Goal: Task Accomplishment & Management: Complete application form

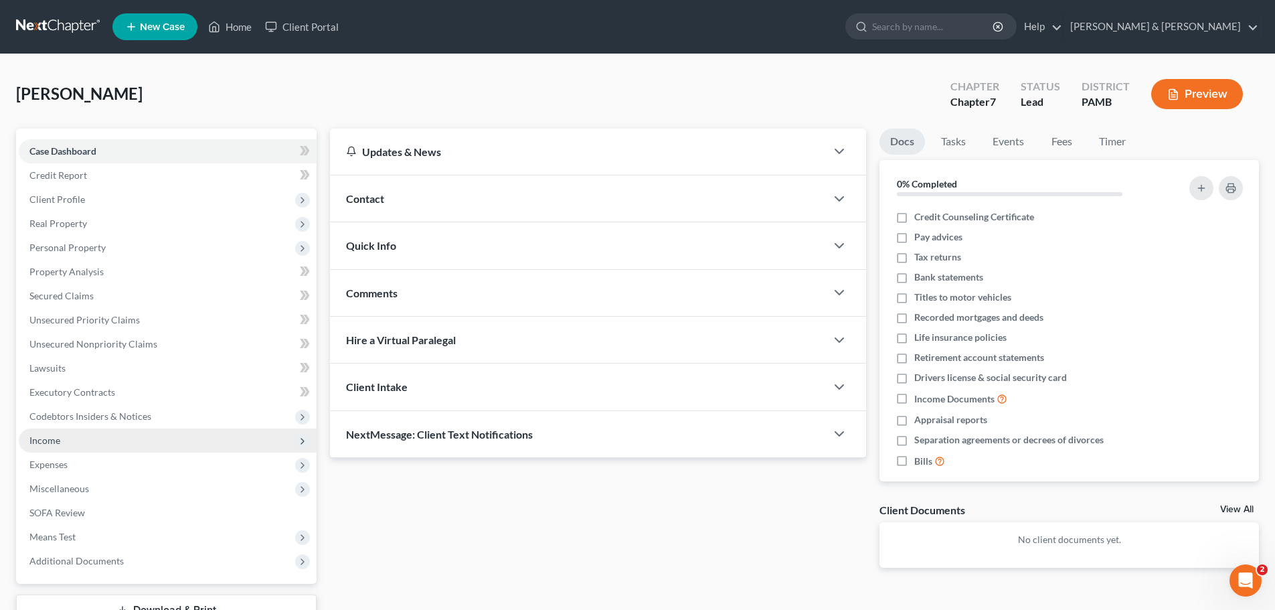
click at [45, 440] on span "Income" at bounding box center [44, 439] width 31 height 11
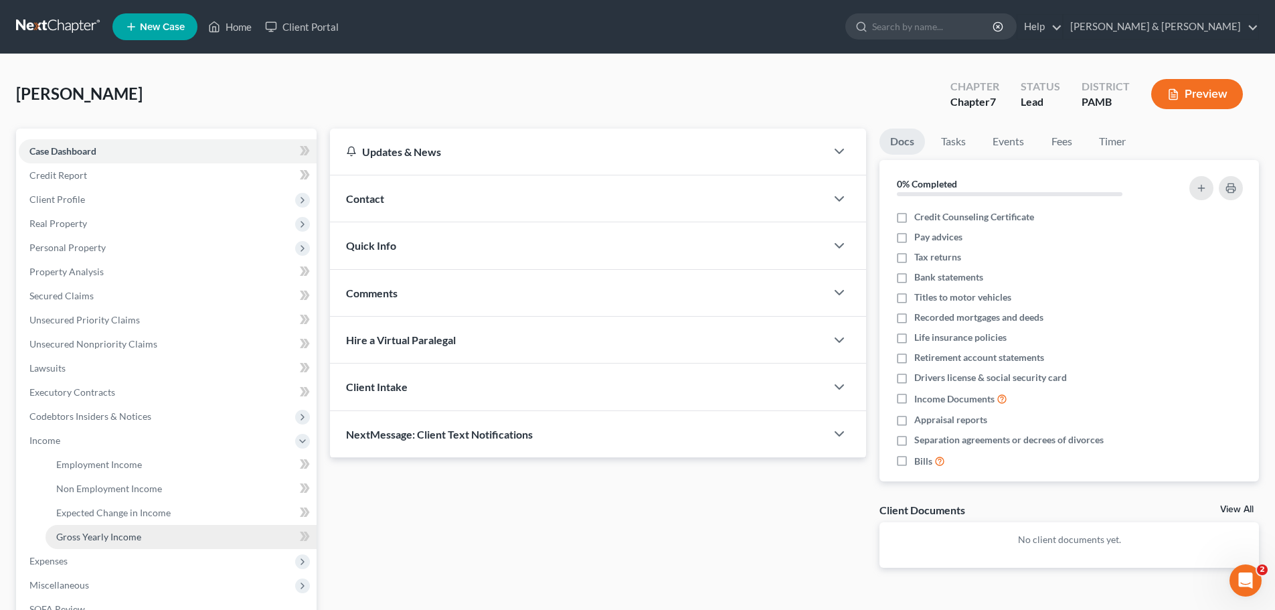
click at [109, 535] on span "Gross Yearly Income" at bounding box center [98, 536] width 85 height 11
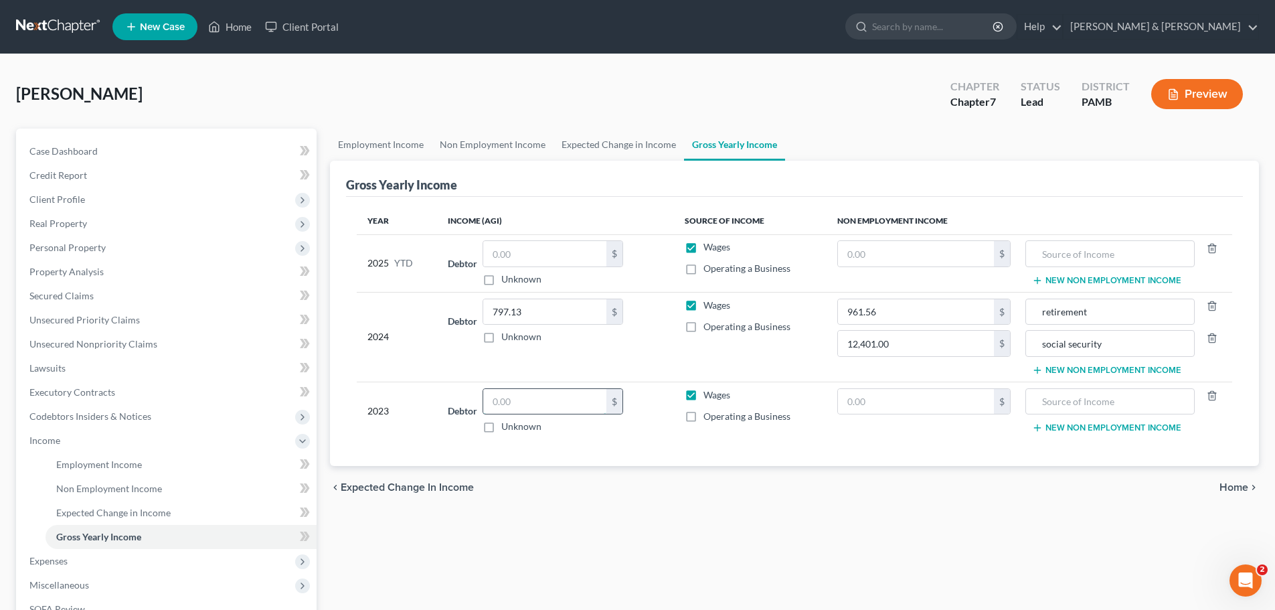
click at [580, 403] on input "text" at bounding box center [544, 401] width 123 height 25
type input "2,685.15"
click at [906, 402] on input "text" at bounding box center [916, 401] width 156 height 25
click at [957, 402] on input "text" at bounding box center [916, 401] width 156 height 25
type input "961.56"
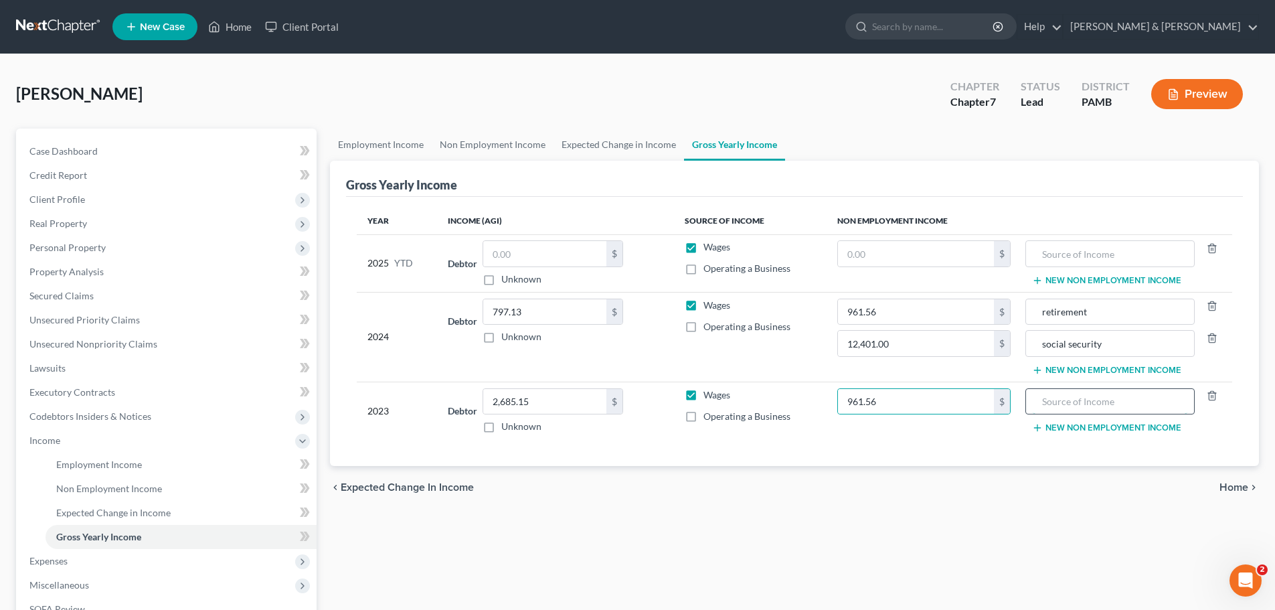
click at [1134, 406] on input "text" at bounding box center [1110, 401] width 154 height 25
type input "retirement"
click at [1140, 430] on button "New Non Employment Income" at bounding box center [1106, 427] width 149 height 11
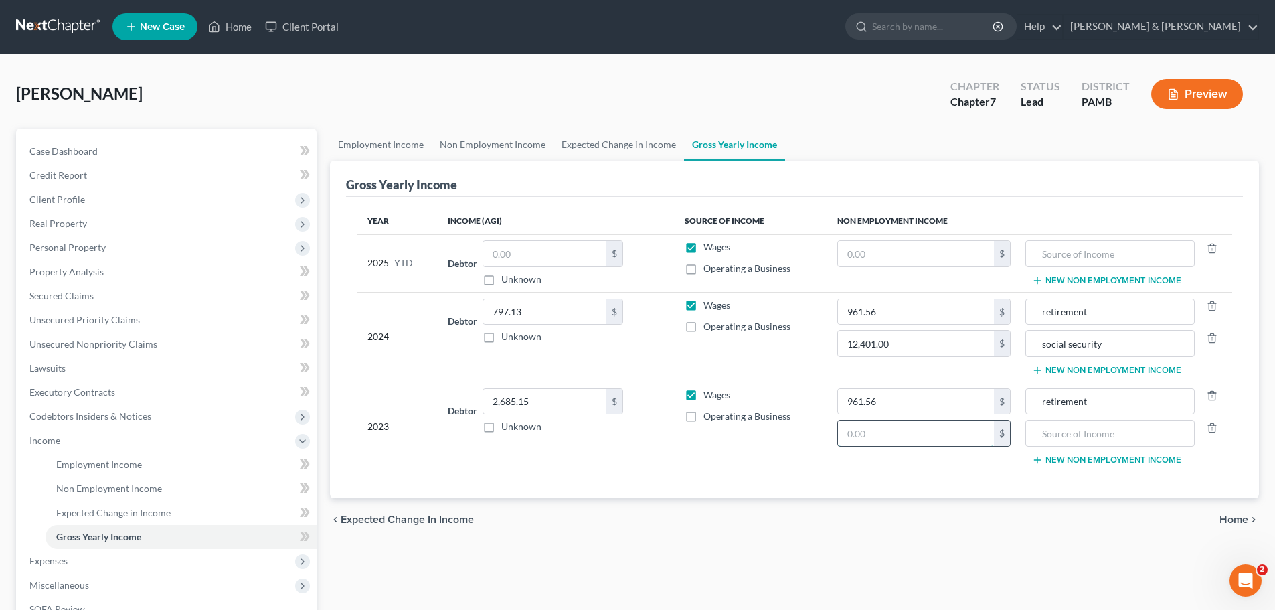
click at [954, 440] on input "text" at bounding box center [916, 432] width 156 height 25
type input "536.75"
click at [1061, 434] on input "text" at bounding box center [1110, 432] width 154 height 25
type input "Walmart distribution"
click at [1070, 456] on button "New Non Employment Income" at bounding box center [1106, 459] width 149 height 11
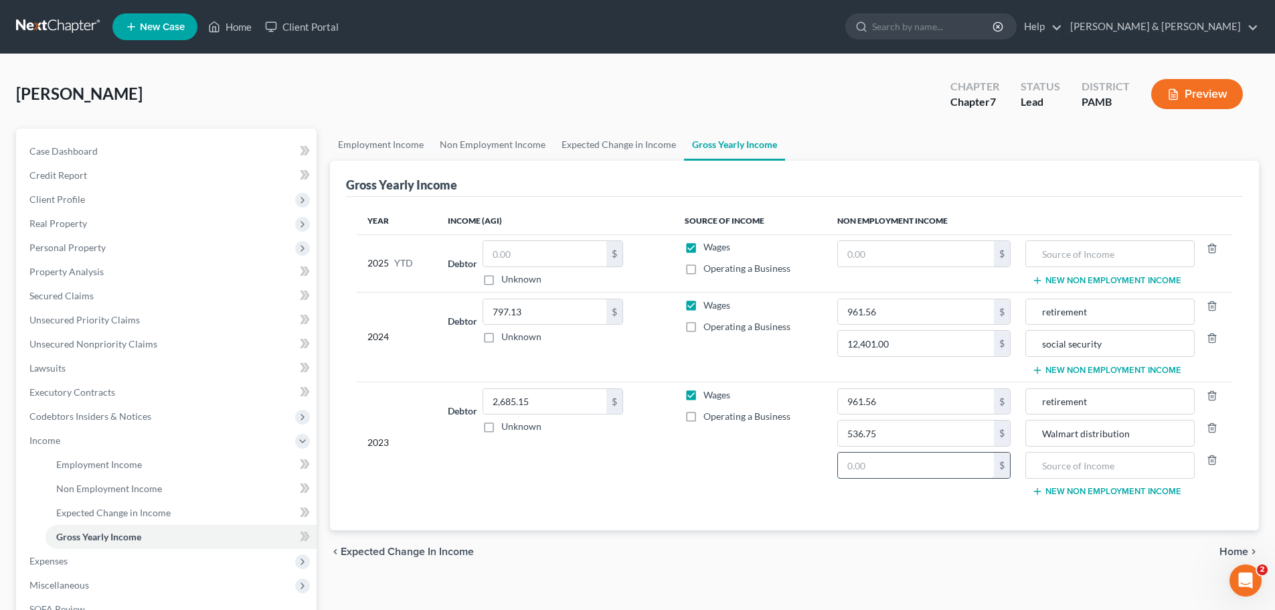
click at [926, 462] on input "text" at bounding box center [916, 464] width 156 height 25
type input "11,938.80"
click at [1124, 465] on input "text" at bounding box center [1110, 464] width 154 height 25
type input "social security"
click at [1126, 489] on button "New Non Employment Income" at bounding box center [1106, 491] width 149 height 11
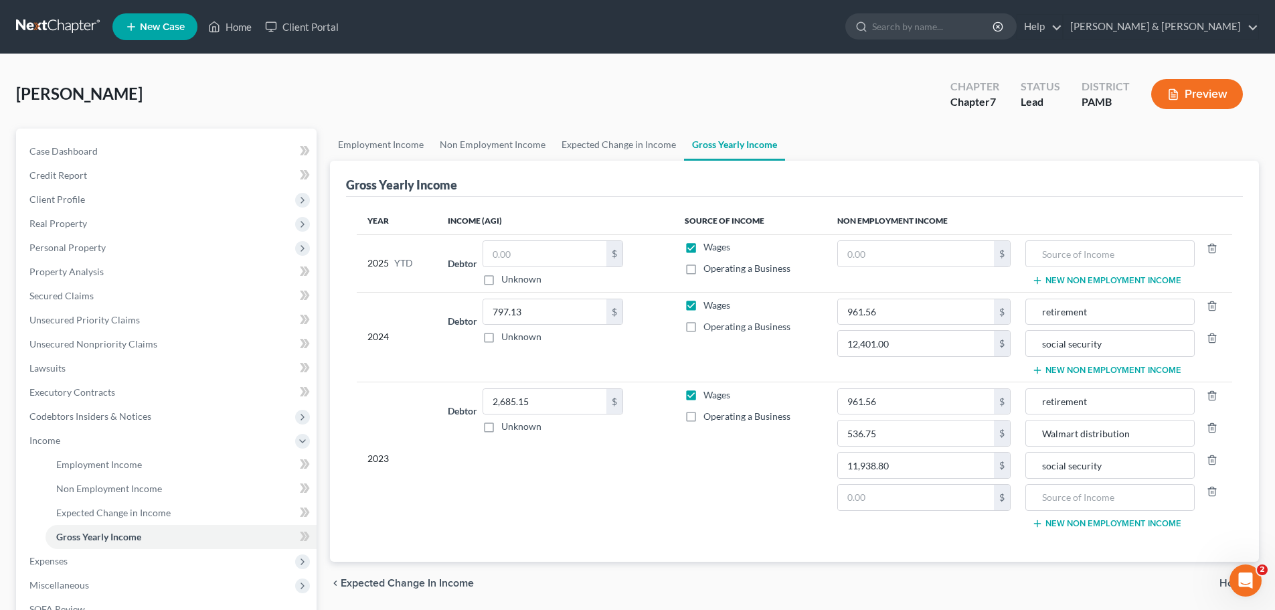
click at [776, 492] on td "Wages Operating a Business" at bounding box center [750, 457] width 153 height 153
click at [861, 494] on input "text" at bounding box center [916, 497] width 156 height 25
type input "60"
click at [1070, 498] on input "text" at bounding box center [1110, 497] width 154 height 25
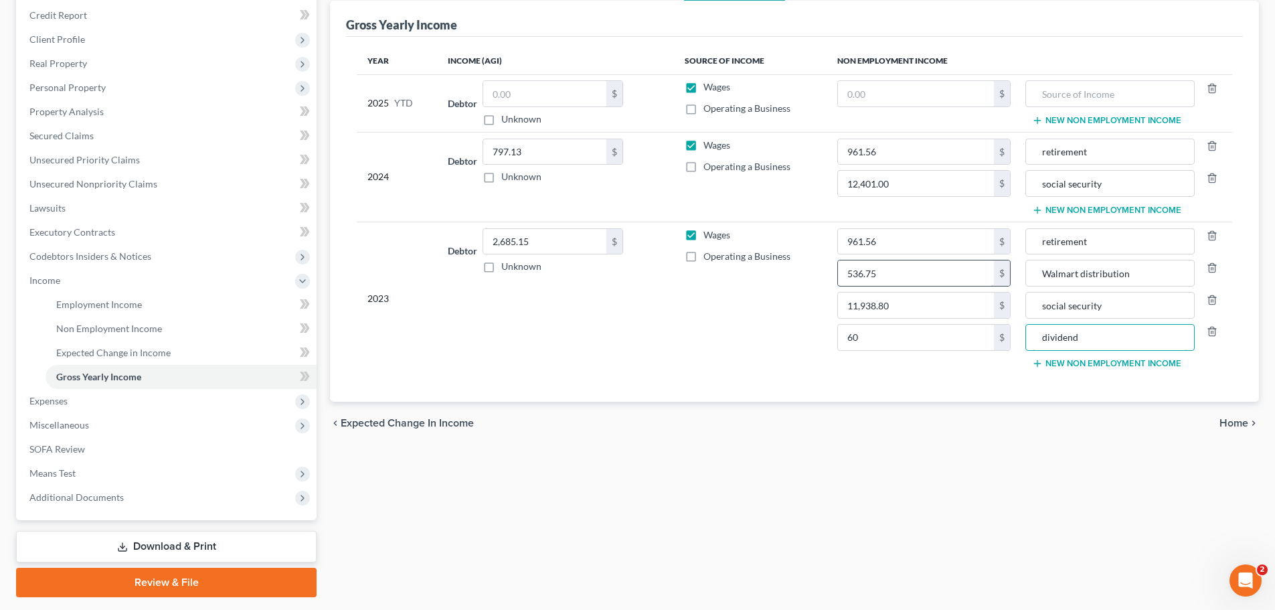
scroll to position [198, 0]
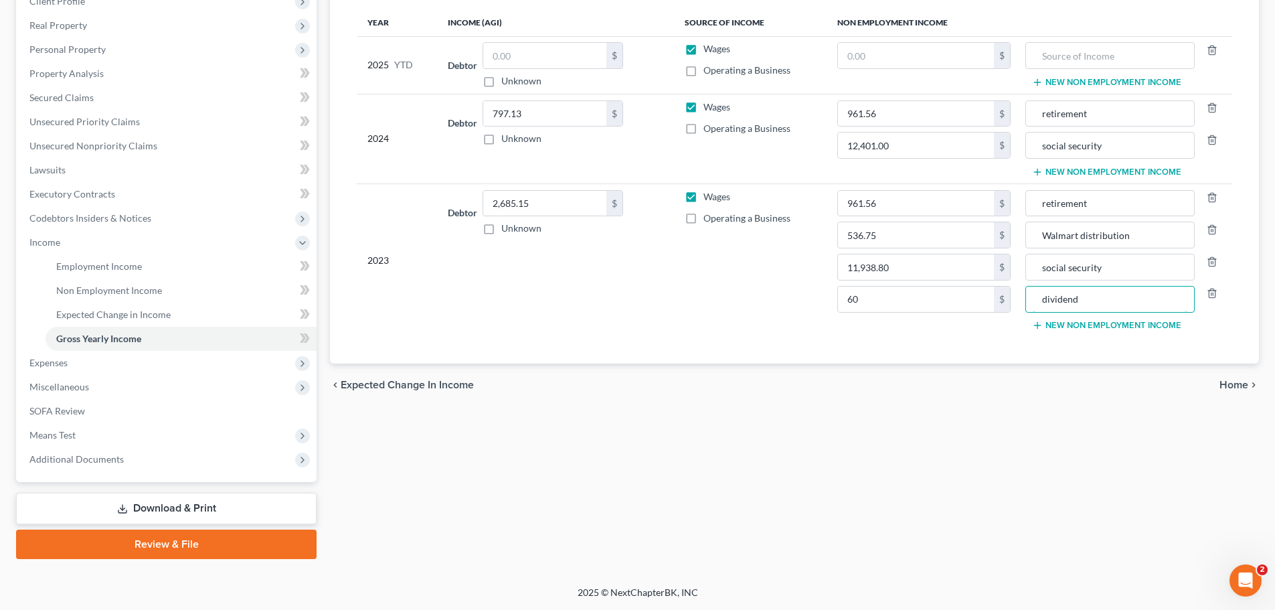
type input "dividend"
click at [1230, 386] on span "Home" at bounding box center [1233, 384] width 29 height 11
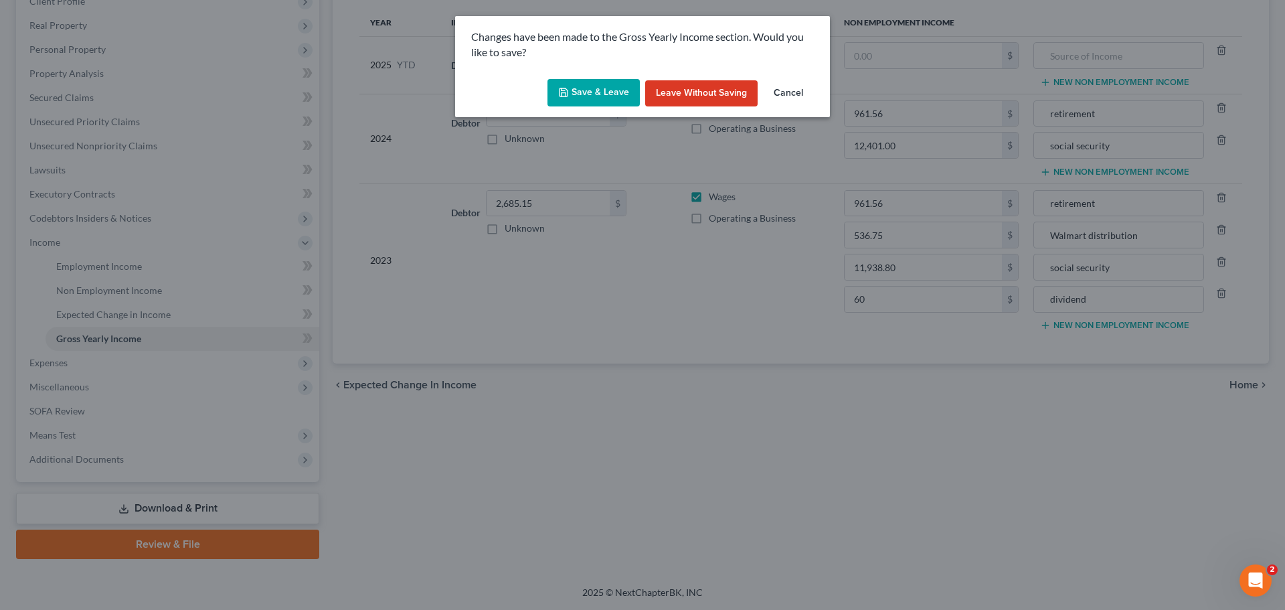
click at [608, 89] on button "Save & Leave" at bounding box center [593, 93] width 92 height 28
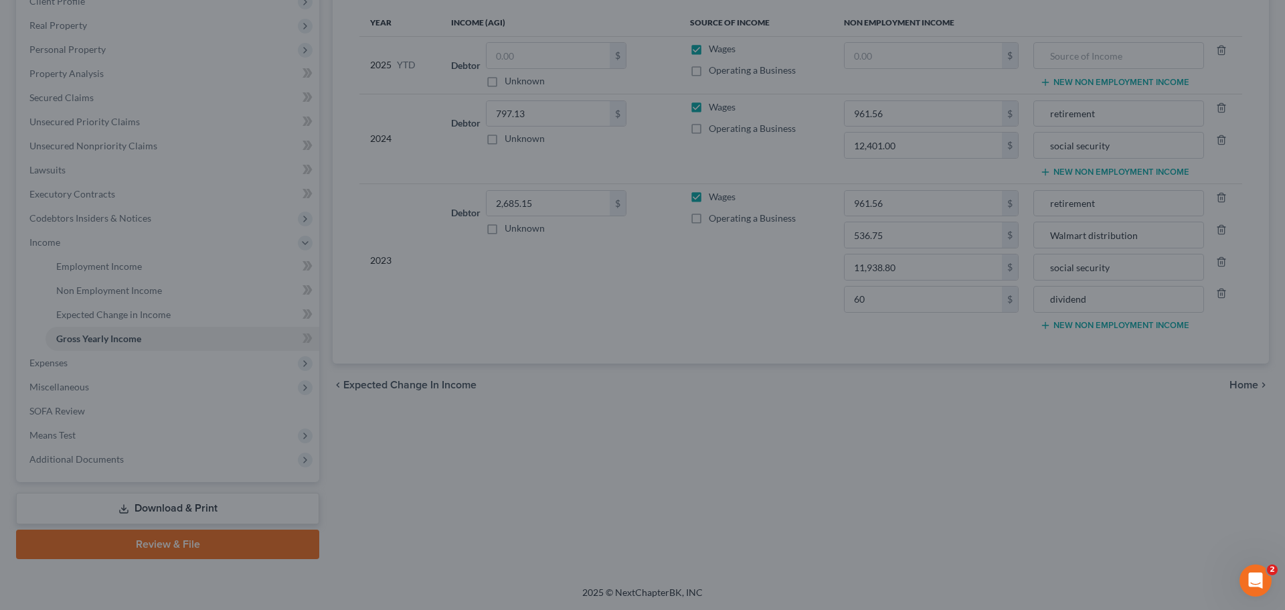
type input "536.75"
type input "Walmart distribution"
type input "11,938.80"
type input "social security"
type input "60.00"
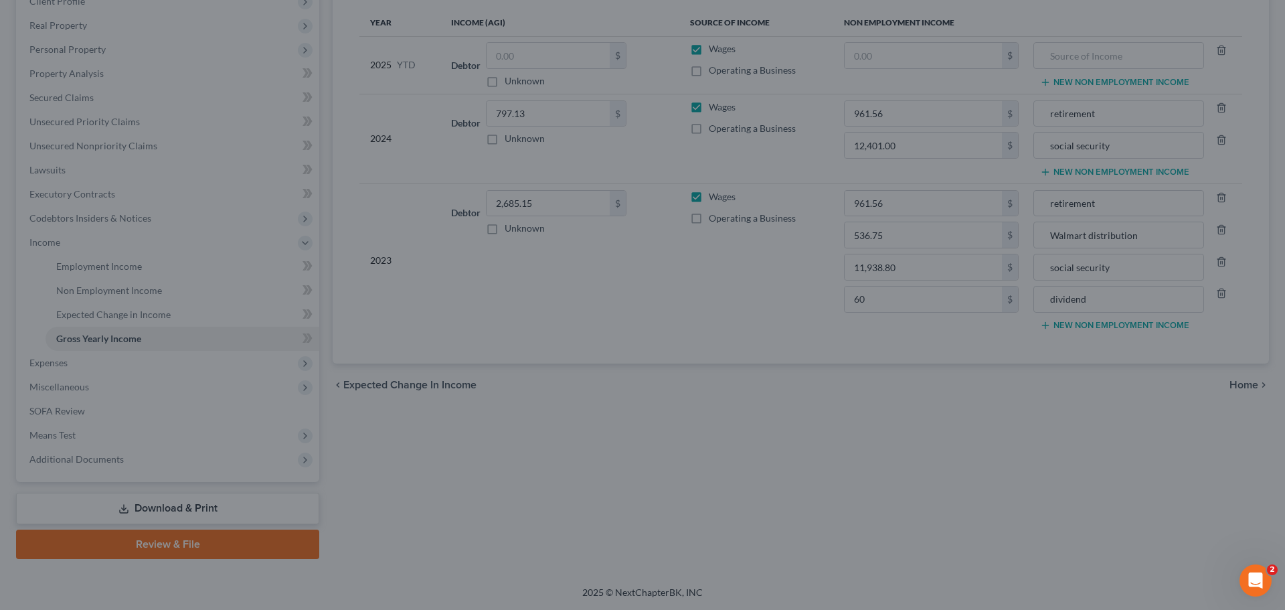
type input "dividend"
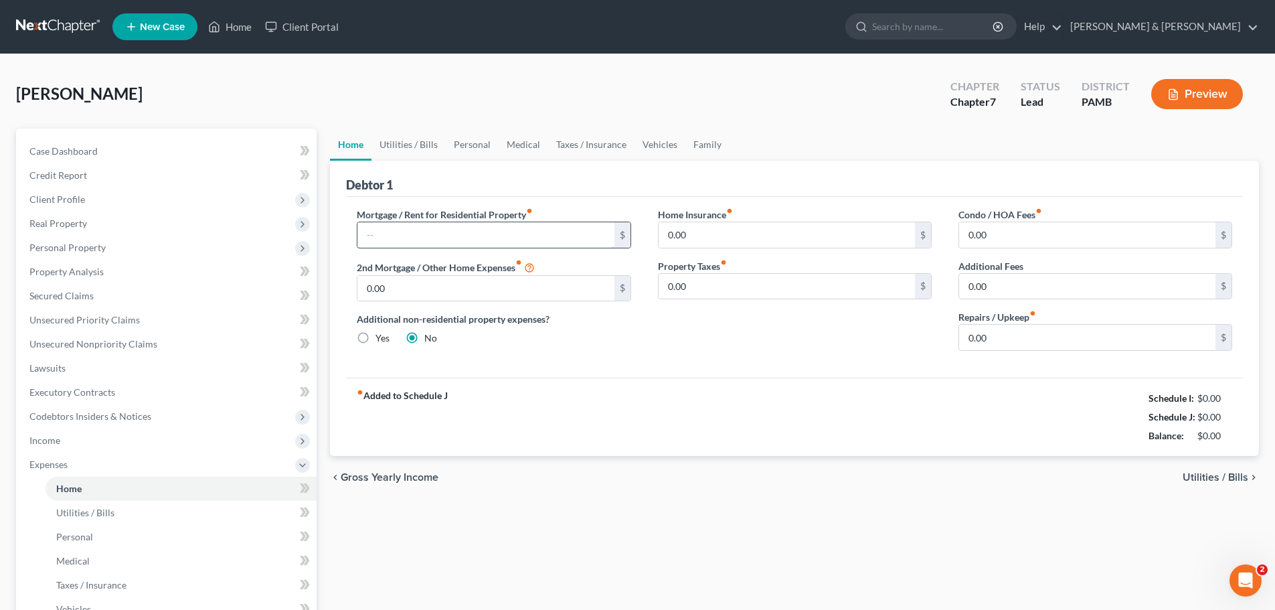
click at [555, 232] on input "text" at bounding box center [485, 234] width 256 height 25
click at [272, 241] on span "Personal Property" at bounding box center [168, 248] width 298 height 24
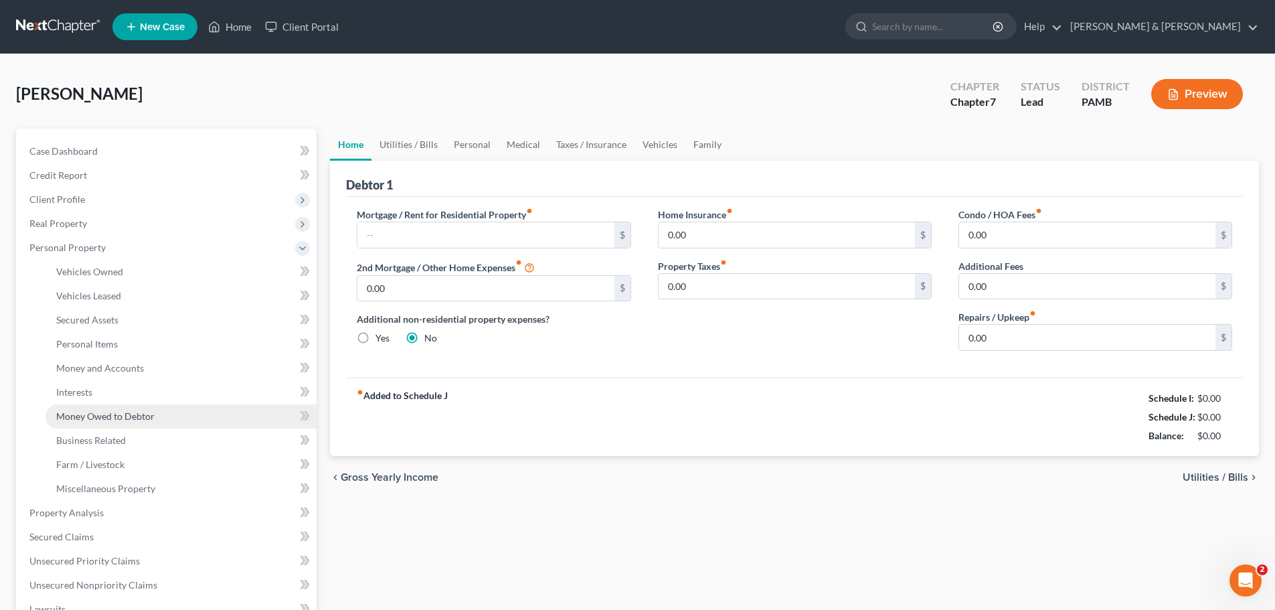
click at [142, 412] on span "Money Owed to Debtor" at bounding box center [105, 415] width 98 height 11
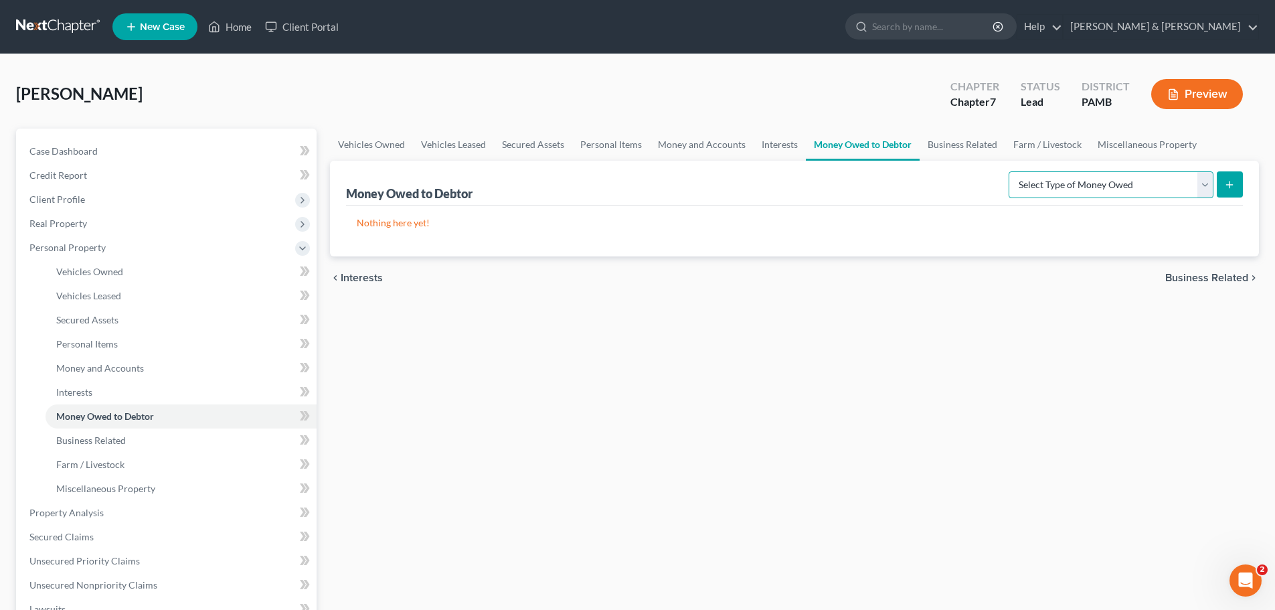
click at [1187, 180] on select "Select Type of Money Owed Accounts Receivable Alimony Child Support Claims Agai…" at bounding box center [1111, 184] width 205 height 27
click at [758, 145] on link "Interests" at bounding box center [780, 144] width 52 height 32
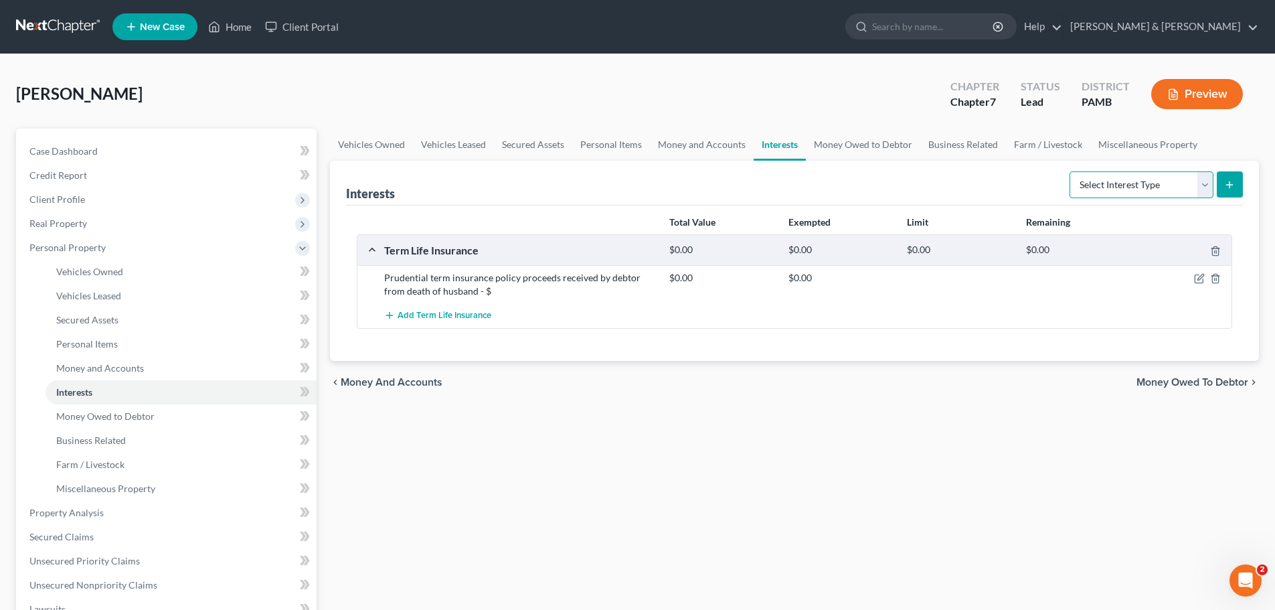
click at [1148, 177] on select "Select Interest Type 401K Annuity Bond Education IRA Government Bond Government…" at bounding box center [1141, 184] width 144 height 27
select select "term_life_insurance"
click at [1071, 171] on select "Select Interest Type 401K Annuity Bond Education IRA Government Bond Government…" at bounding box center [1141, 184] width 144 height 27
click at [505, 290] on div "Prudential term insurance policy proceeds received by debtor from death of husb…" at bounding box center [519, 284] width 285 height 27
click at [503, 278] on div "Prudential term insurance policy proceeds received by debtor from death of husb…" at bounding box center [519, 284] width 285 height 27
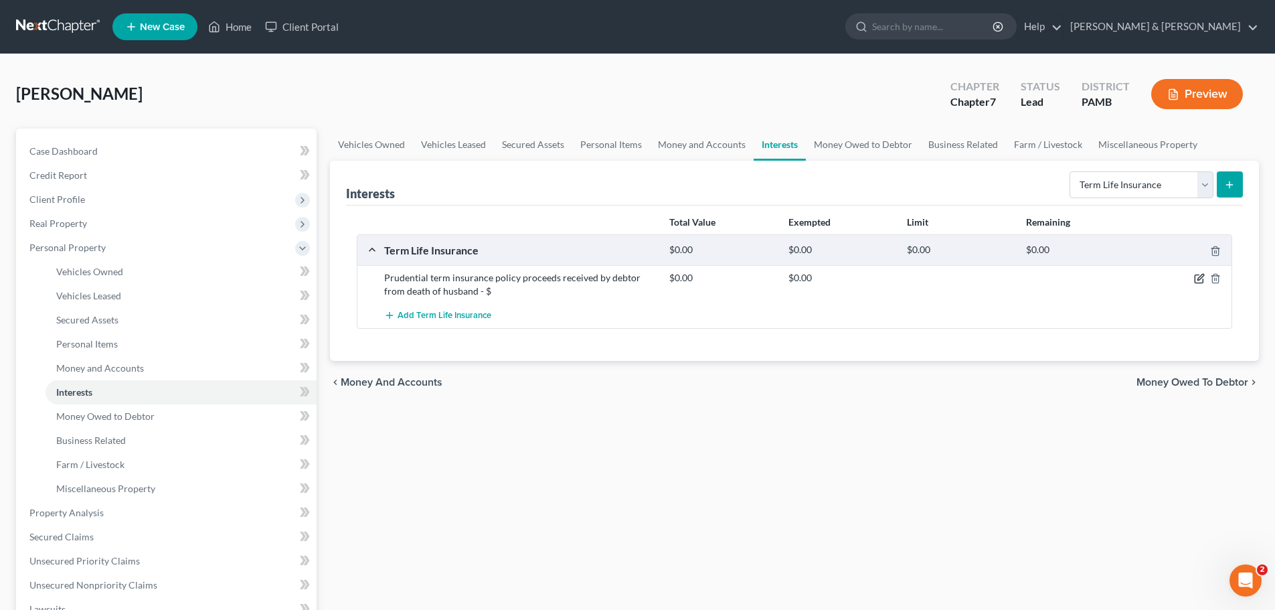
click at [1194, 276] on icon "button" at bounding box center [1199, 278] width 11 height 11
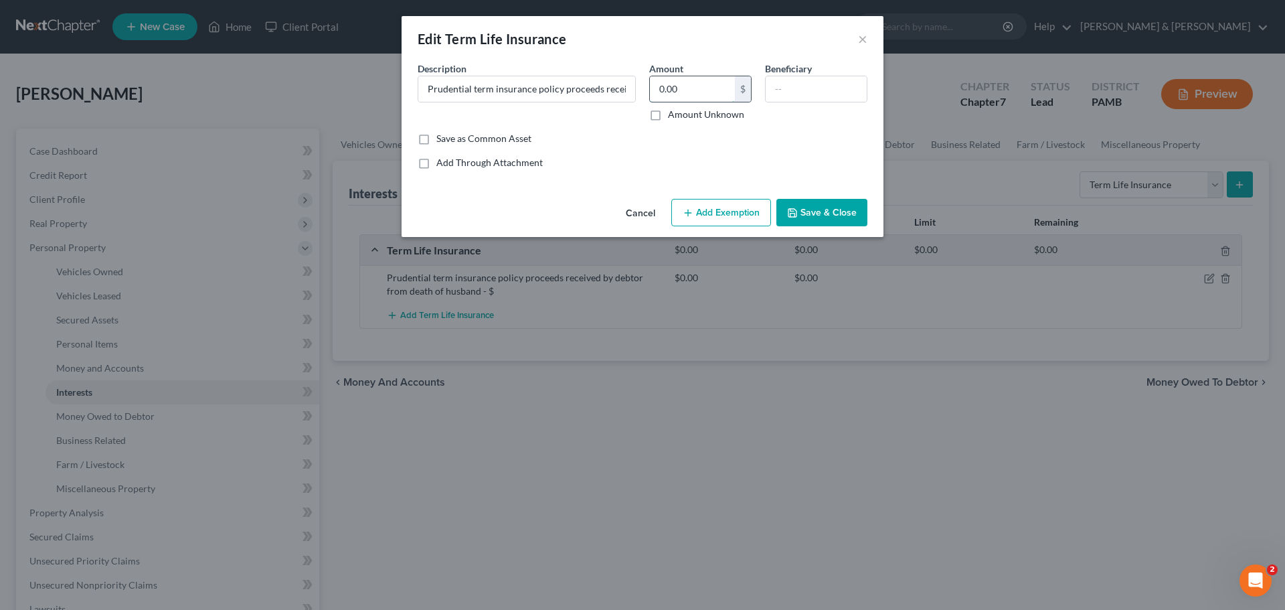
click at [723, 90] on input "0.00" at bounding box center [692, 88] width 85 height 25
type input "2"
click at [626, 83] on input "Prudential term insurance policy proceeds received by debtor from death of husb…" at bounding box center [526, 88] width 217 height 25
type input "Prudential term insurance policy proceeds received by debtor from death of husb…"
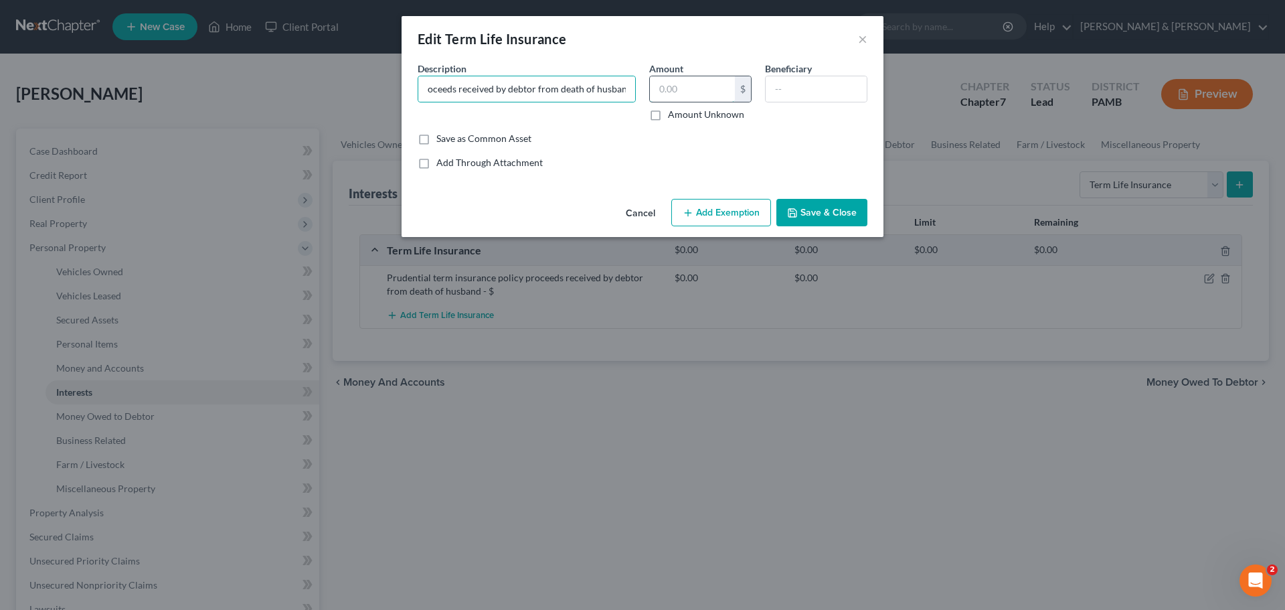
click at [664, 88] on input "text" at bounding box center [692, 88] width 85 height 25
type input "4"
click at [628, 88] on input "Prudential term insurance policy proceeds received by debtor from death of husb…" at bounding box center [526, 88] width 217 height 25
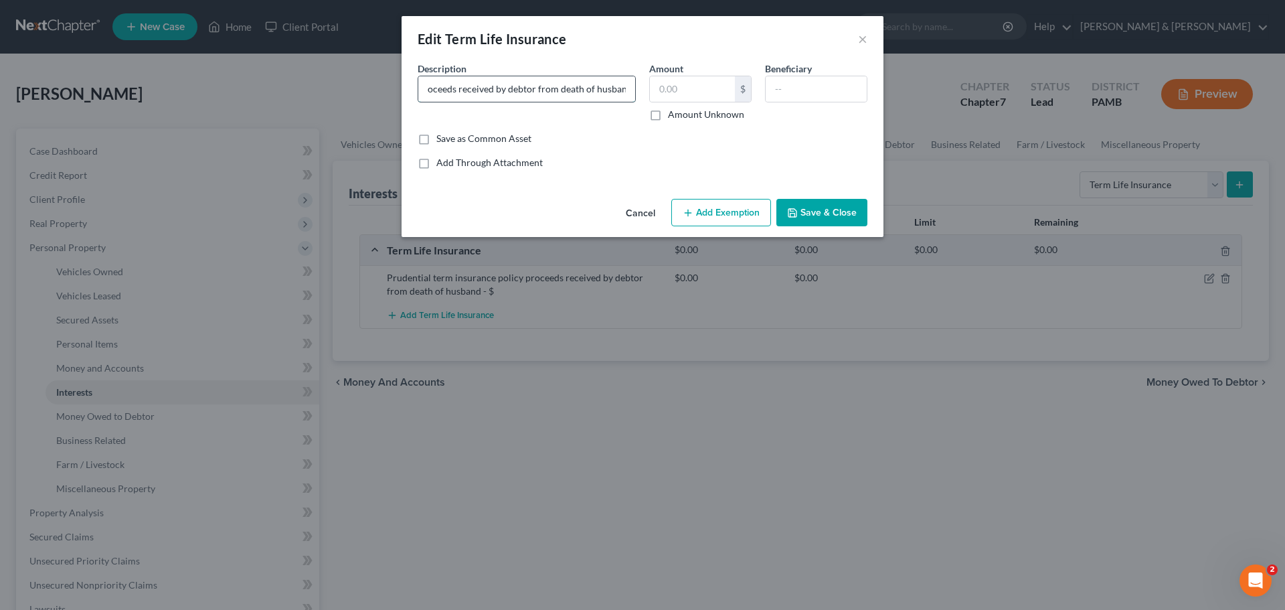
click at [629, 90] on input "Prudential term insurance policy proceeds received by debtor from death of husb…" at bounding box center [526, 88] width 217 height 25
type input "Prudential term insurance policy proceeds received by debtor from death of husb…"
click at [804, 88] on input "text" at bounding box center [816, 88] width 101 height 25
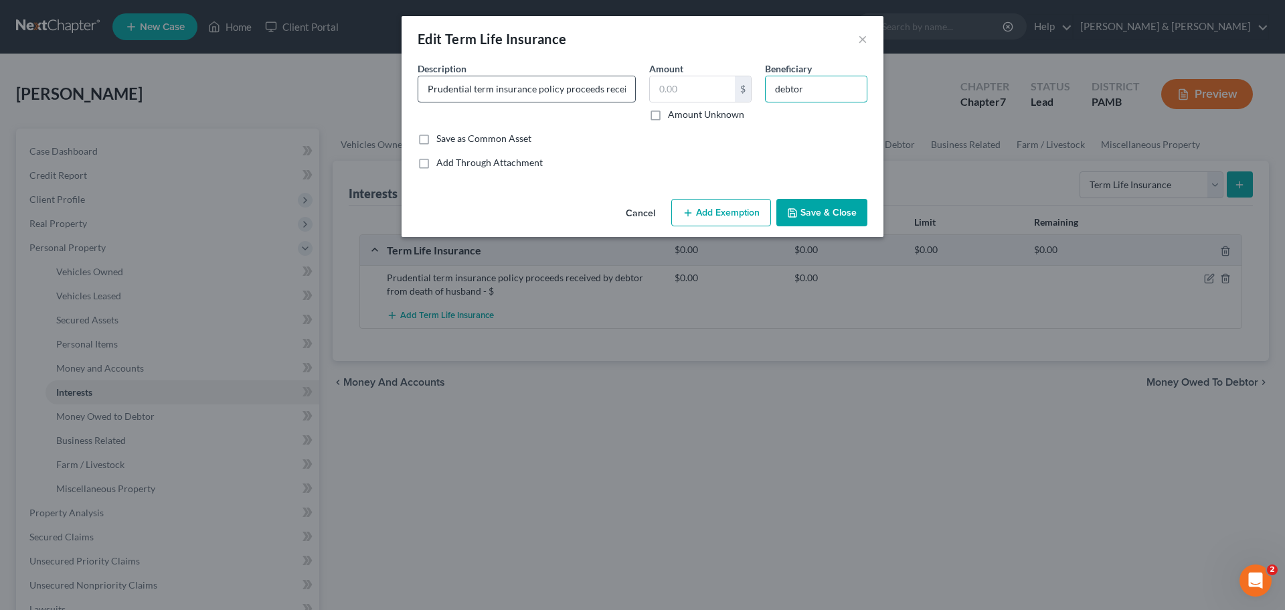
type input "debtor"
click at [611, 84] on input "Prudential term insurance policy proceeds received by debtor from death of husb…" at bounding box center [526, 88] width 217 height 25
click at [706, 93] on input "text" at bounding box center [692, 88] width 85 height 25
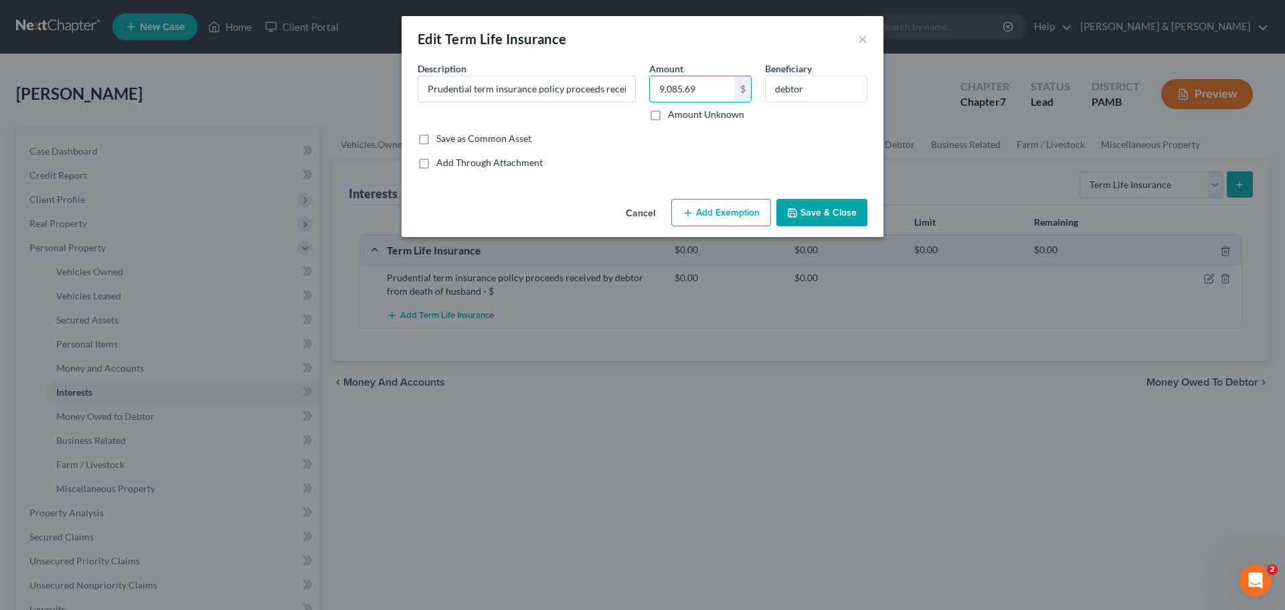
type input "9,085.69"
click at [814, 211] on button "Save & Close" at bounding box center [821, 213] width 91 height 28
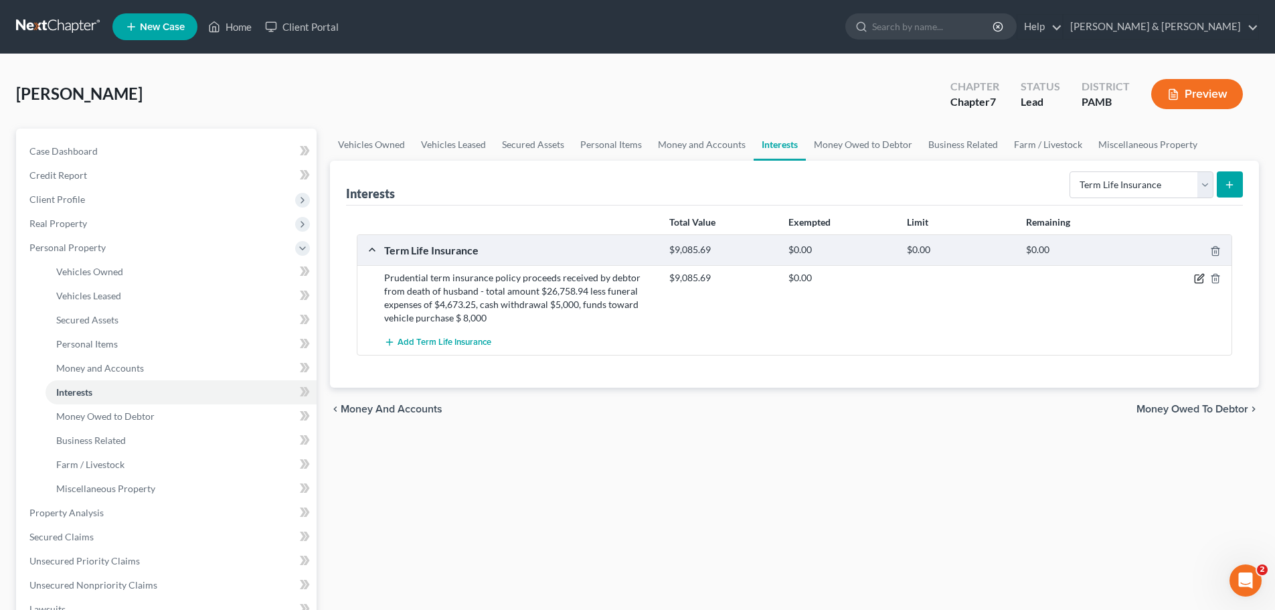
click at [1194, 280] on icon "button" at bounding box center [1199, 278] width 11 height 11
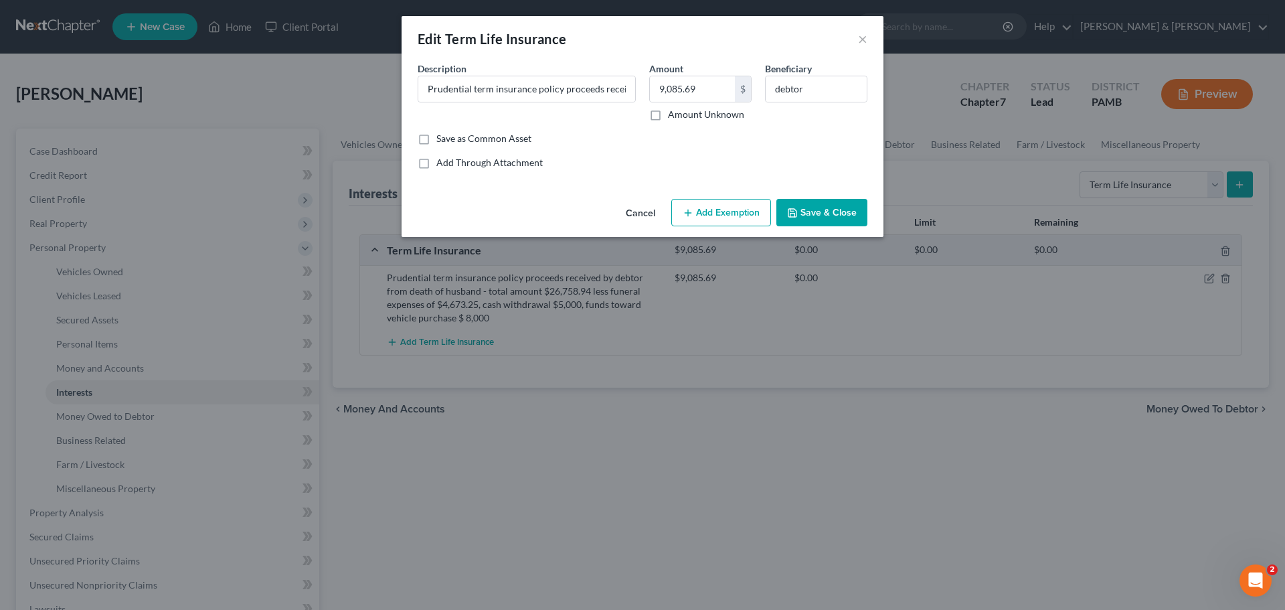
click at [735, 211] on button "Add Exemption" at bounding box center [721, 213] width 100 height 28
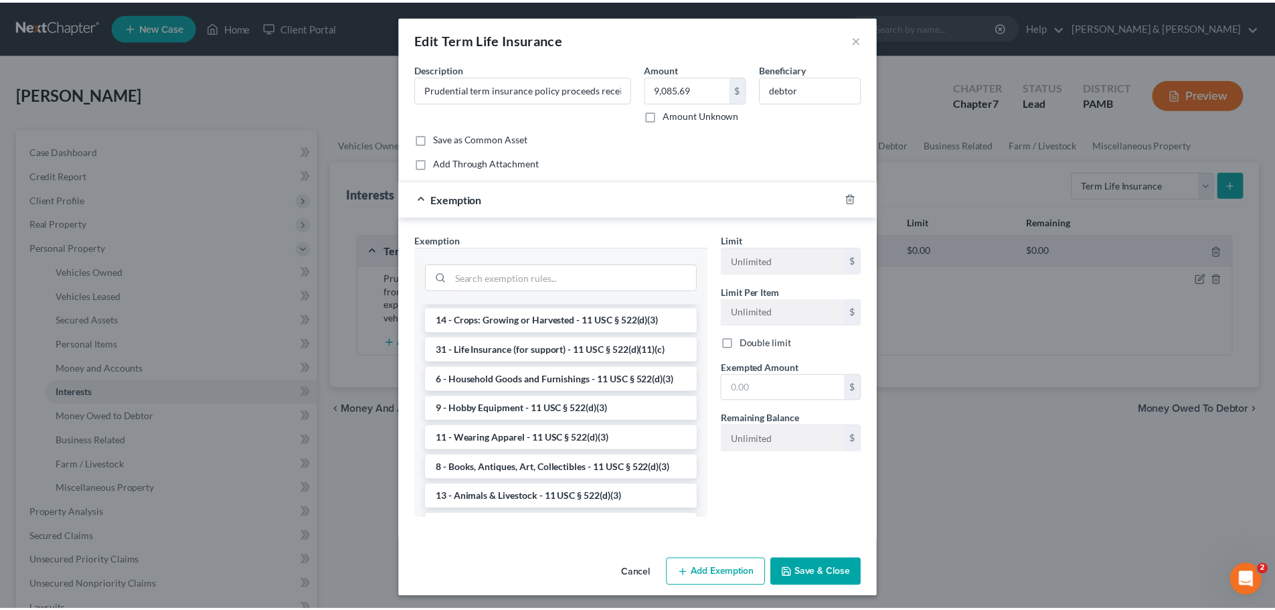
scroll to position [870, 0]
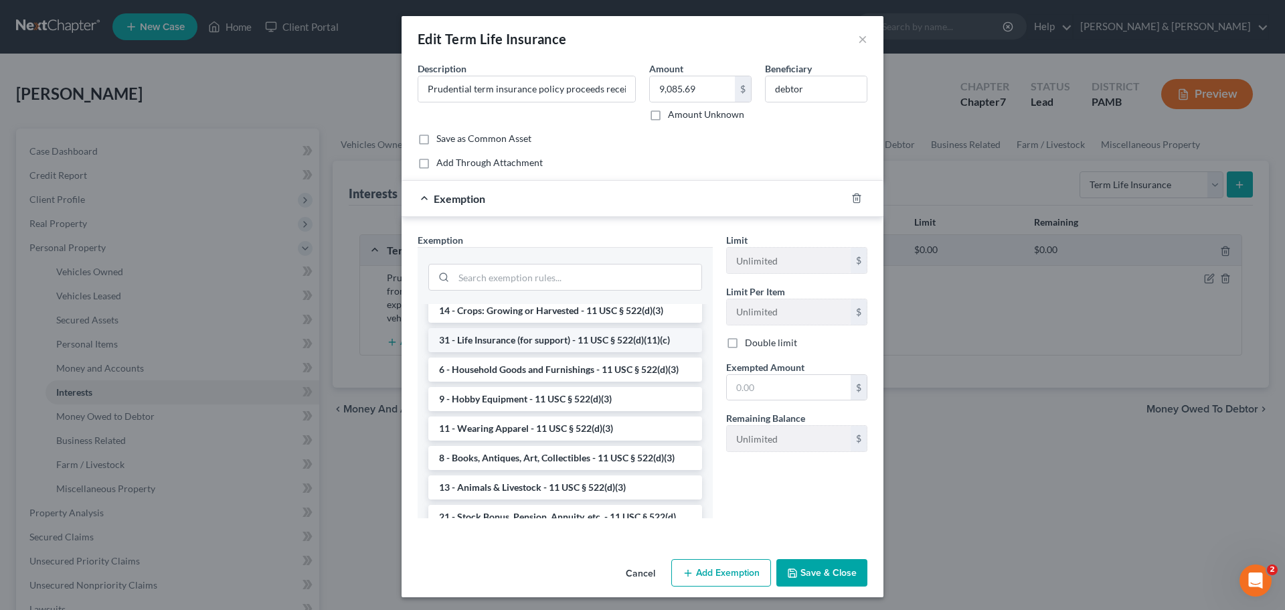
click at [613, 352] on li "31 - Life Insurance (for support) - 11 USC § 522(d)(11)(c)" at bounding box center [565, 340] width 274 height 24
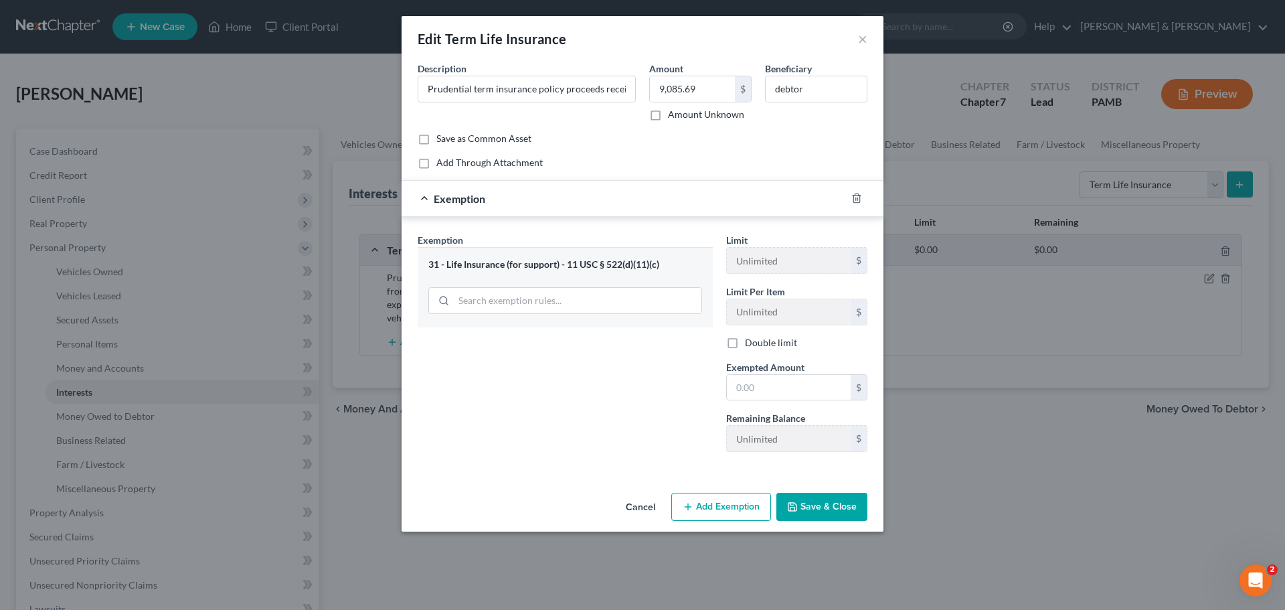
click at [822, 511] on button "Save & Close" at bounding box center [821, 507] width 91 height 28
click at [742, 382] on input "text" at bounding box center [789, 387] width 124 height 25
type input "9,085.69"
click at [804, 501] on button "Save & Close" at bounding box center [821, 507] width 91 height 28
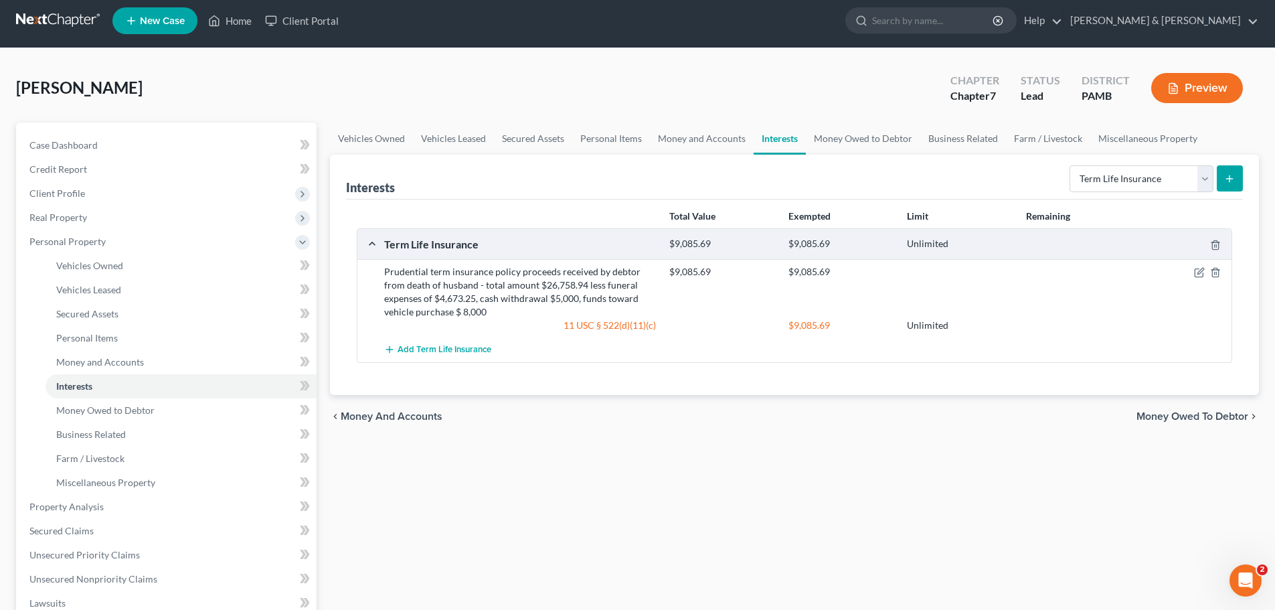
scroll to position [0, 0]
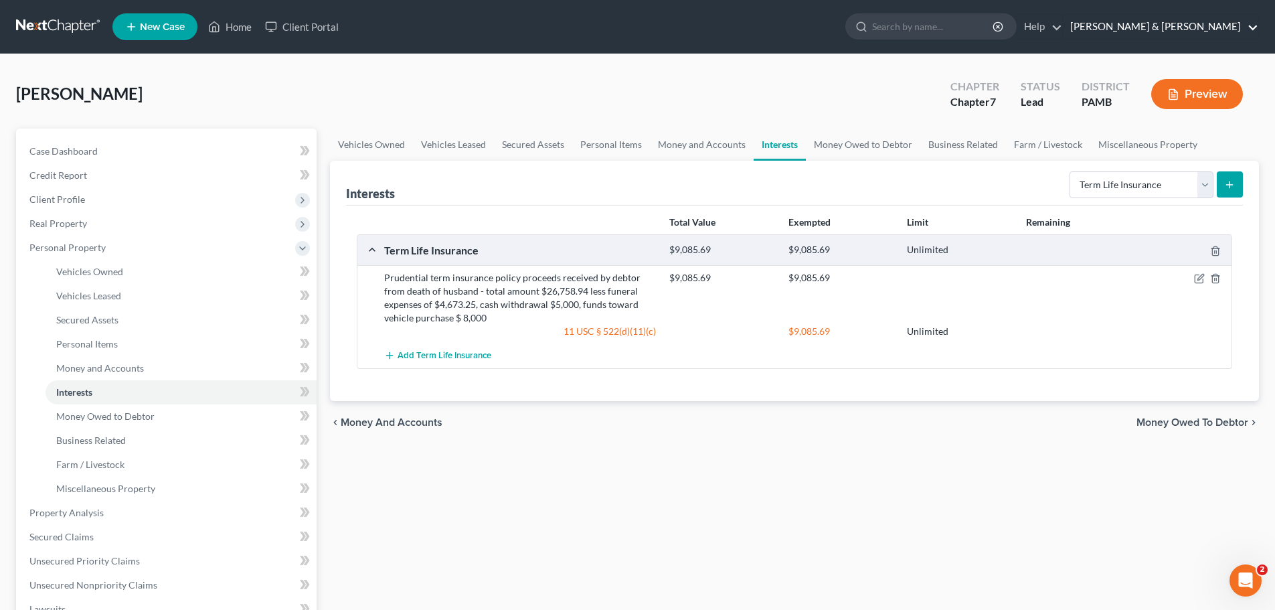
click at [1190, 25] on link "[PERSON_NAME] & [PERSON_NAME]" at bounding box center [1160, 27] width 195 height 24
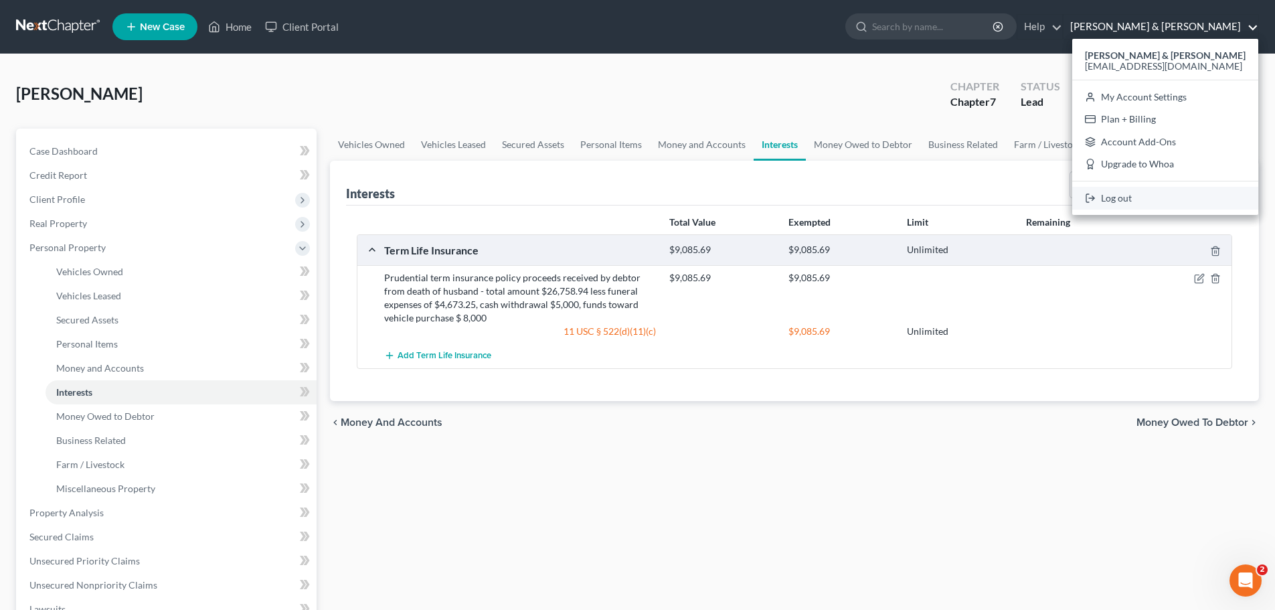
click at [1183, 197] on link "Log out" at bounding box center [1165, 198] width 186 height 23
